Goal: Task Accomplishment & Management: Manage account settings

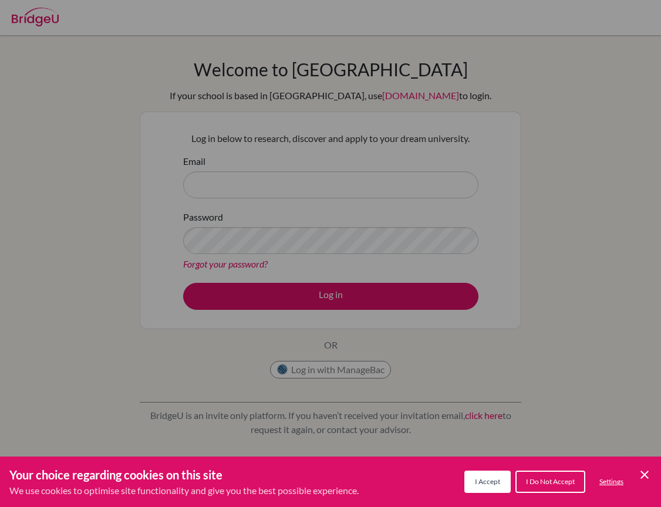
click at [641, 475] on icon "Cookie Control Close Icon" at bounding box center [644, 475] width 14 height 14
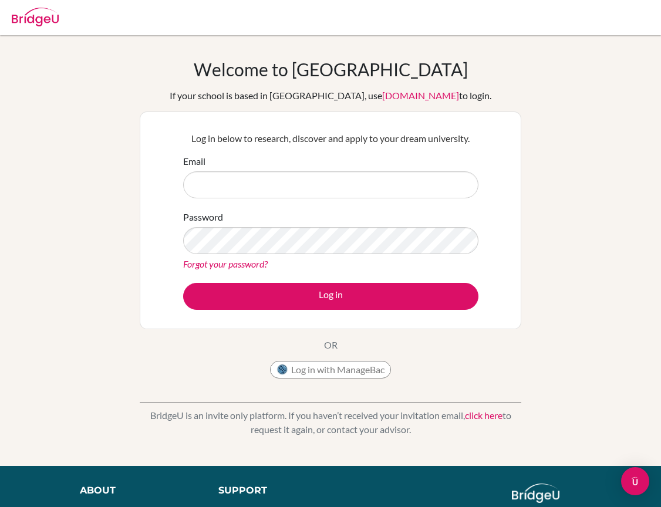
click at [377, 373] on button "Log in with ManageBac" at bounding box center [330, 370] width 121 height 18
click at [234, 180] on input "Email" at bounding box center [330, 184] width 295 height 27
type input "[EMAIL_ADDRESS][DOMAIN_NAME]"
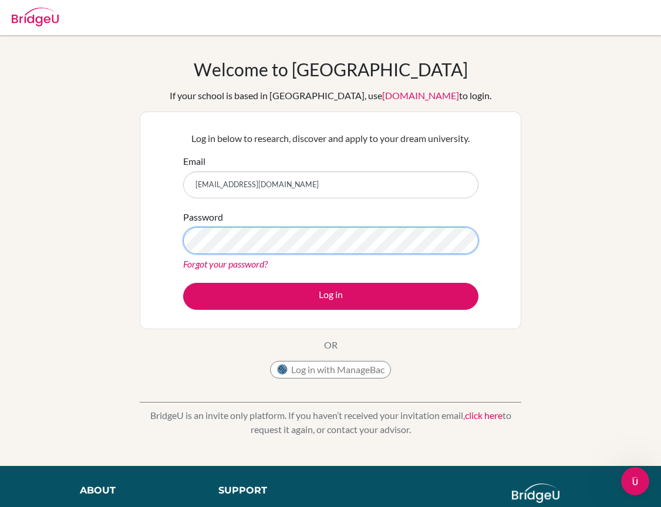
click at [330, 296] on button "Log in" at bounding box center [330, 296] width 295 height 27
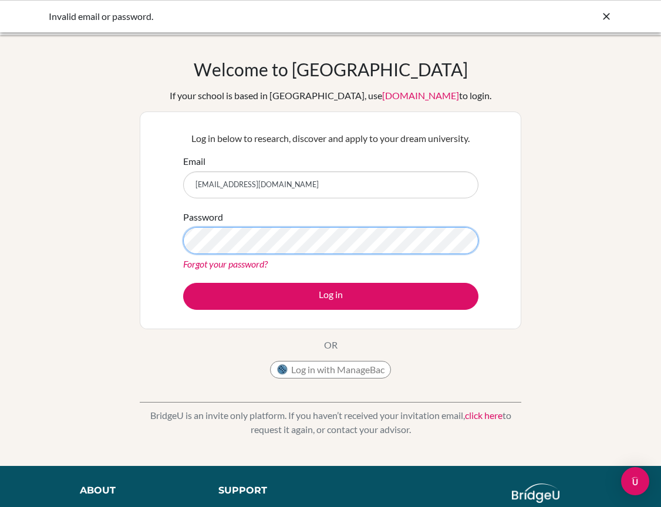
click at [330, 296] on button "Log in" at bounding box center [330, 296] width 295 height 27
